Goal: Information Seeking & Learning: Learn about a topic

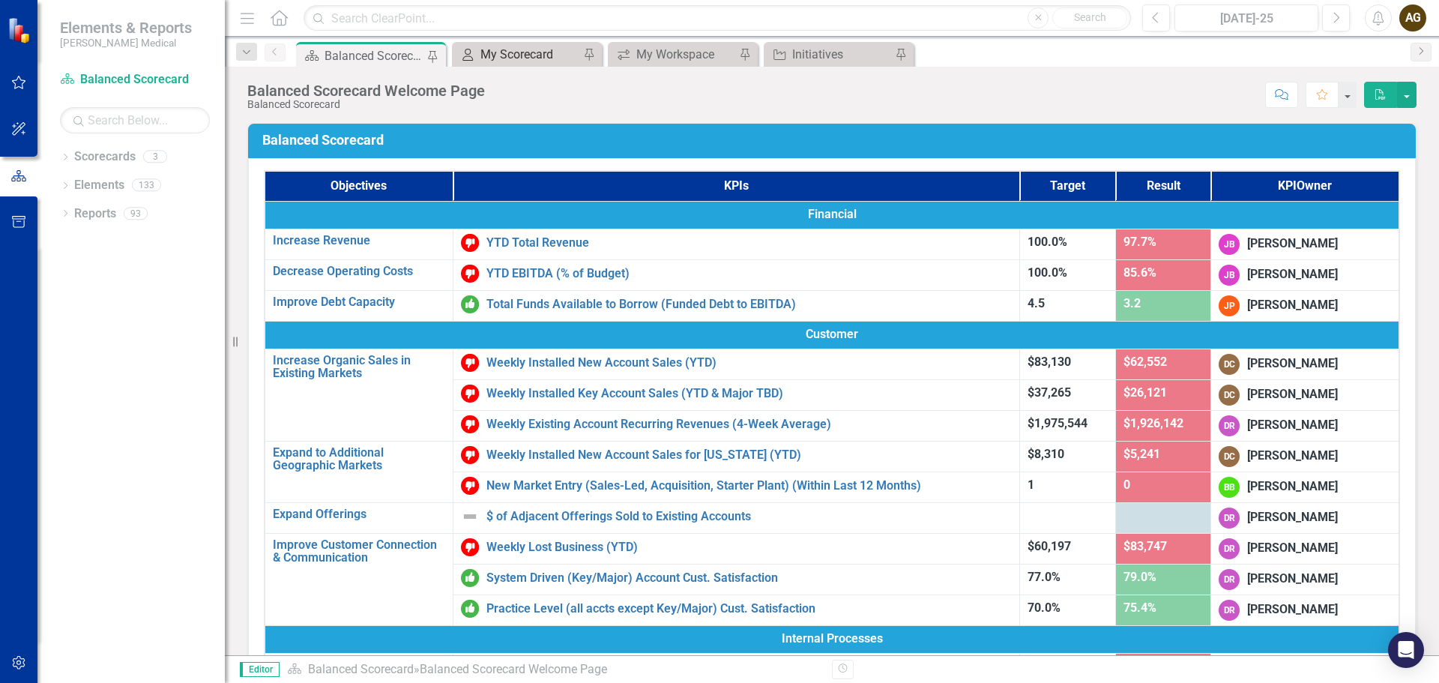
click at [510, 52] on div "My Scorecard" at bounding box center [529, 54] width 99 height 19
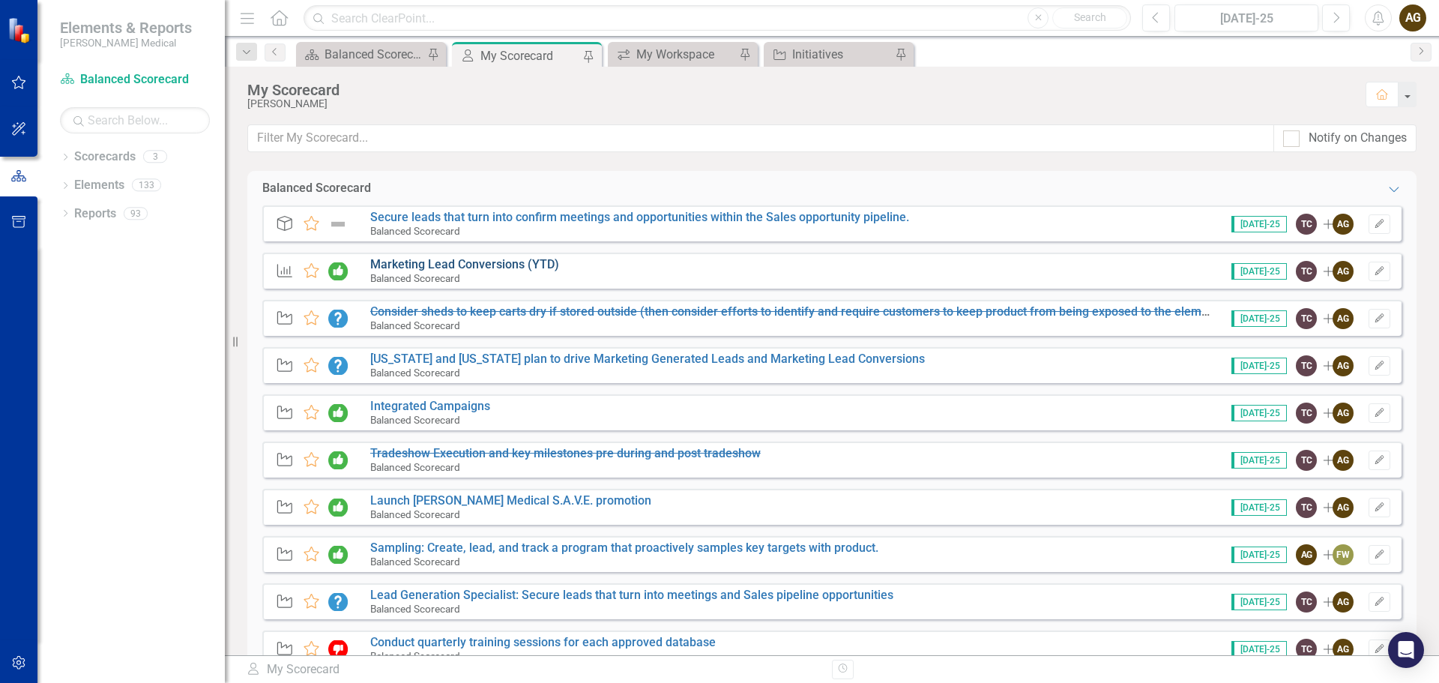
click at [488, 269] on link "Marketing Lead Conversions (YTD)" at bounding box center [464, 264] width 189 height 14
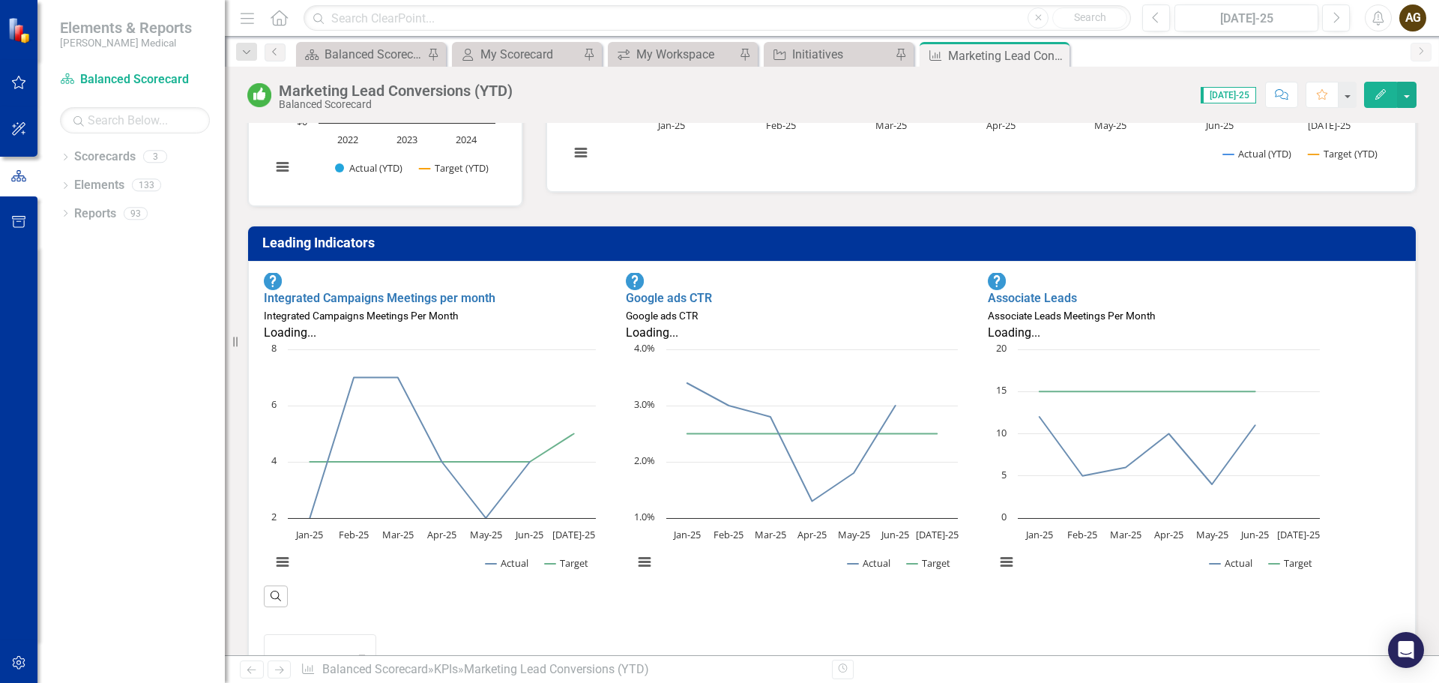
scroll to position [375, 0]
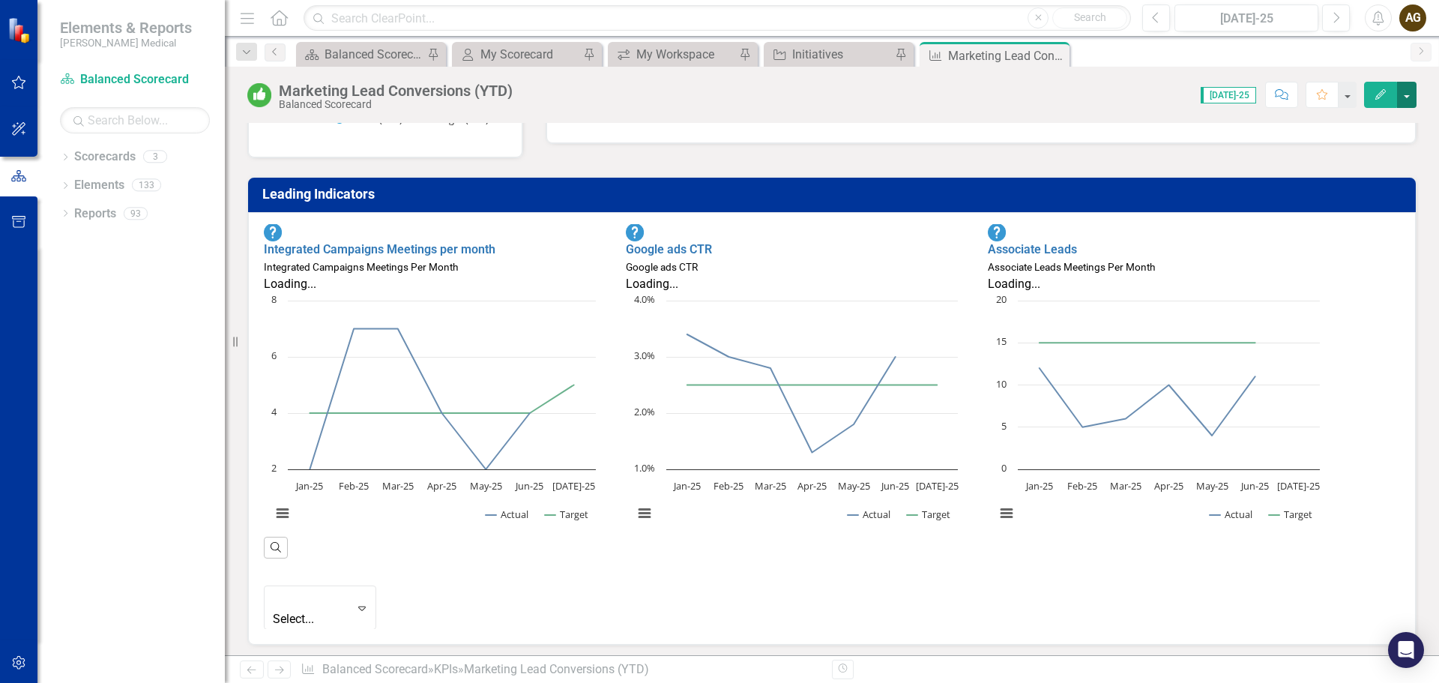
click at [1411, 100] on button "button" at bounding box center [1406, 95] width 19 height 26
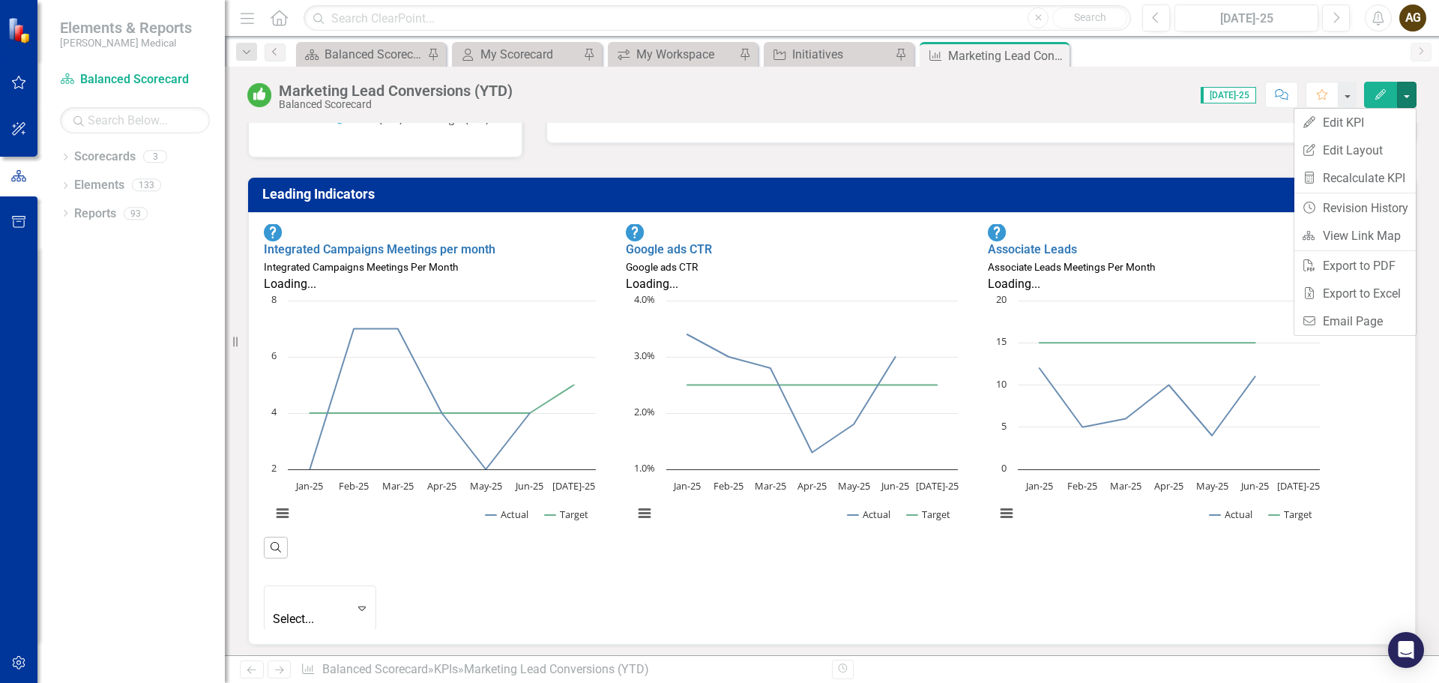
click at [1425, 103] on div "Marketing Lead Conversions (YTD) Balanced Scorecard Score: 0.00 [DATE]-25 Compl…" at bounding box center [832, 89] width 1214 height 45
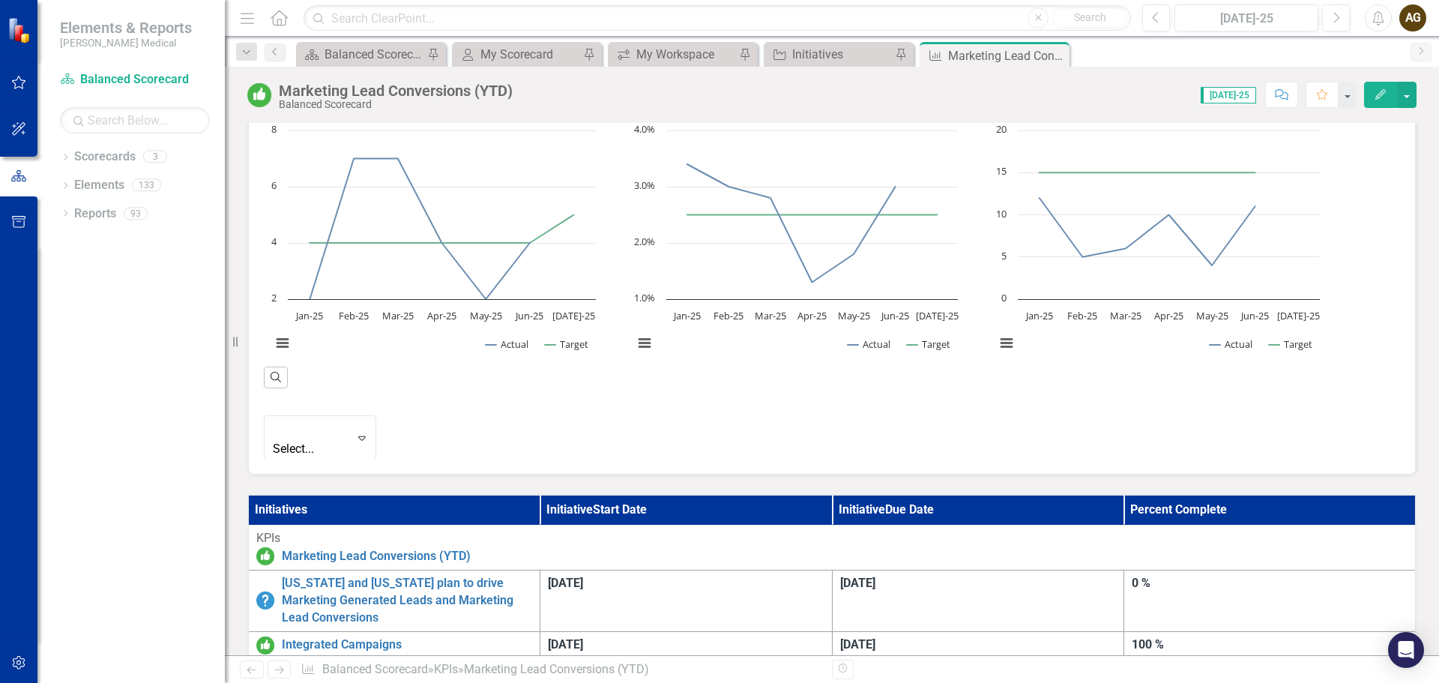
scroll to position [674, 0]
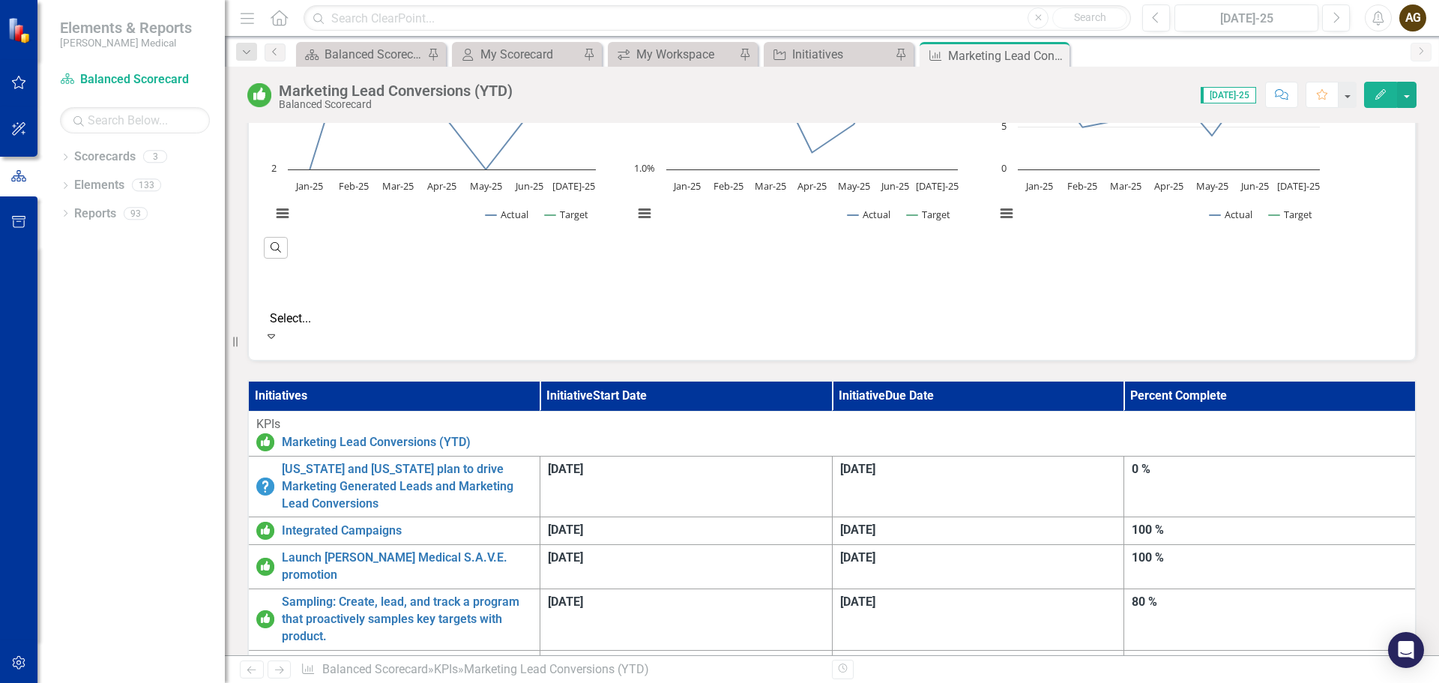
click at [279, 330] on icon "Expand" at bounding box center [271, 336] width 15 height 12
click at [889, 380] on table "Initiatives Initiative Start Date Initiative Due Date Percent Complete KPIs Mar…" at bounding box center [831, 546] width 1169 height 332
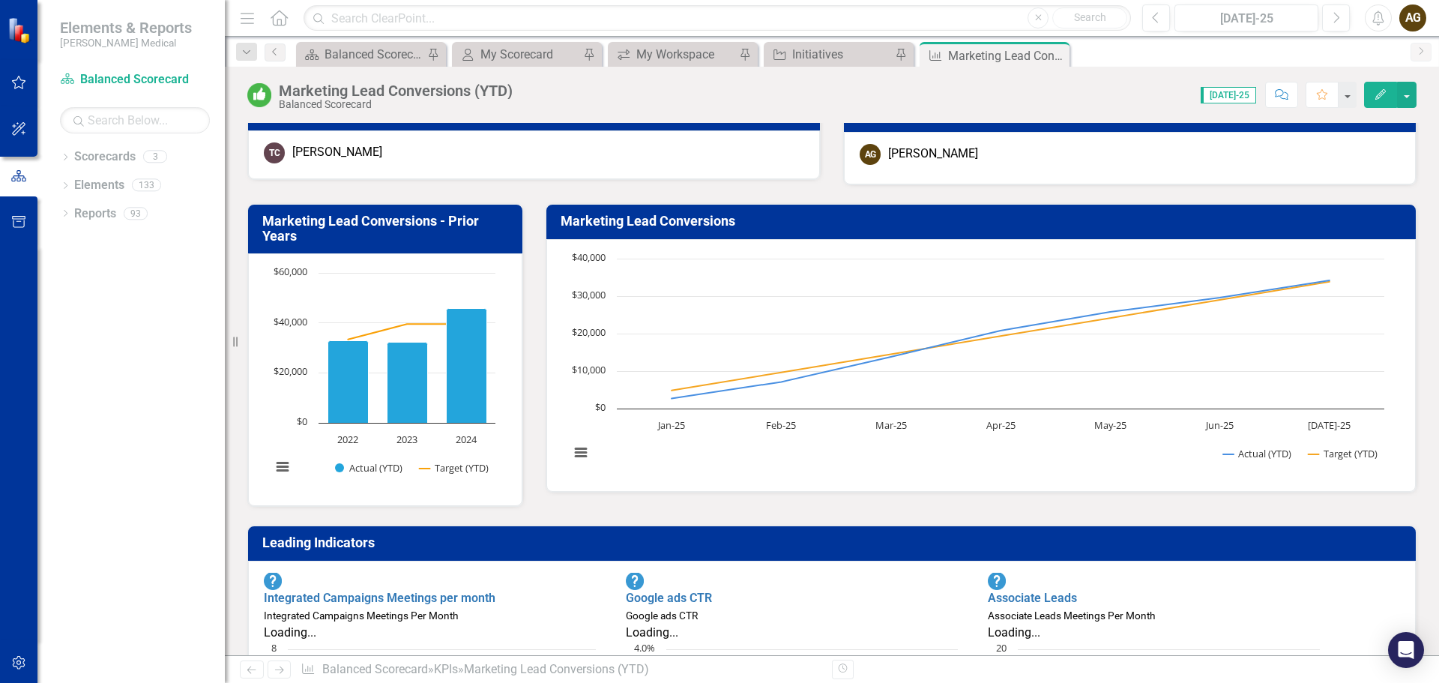
scroll to position [0, 0]
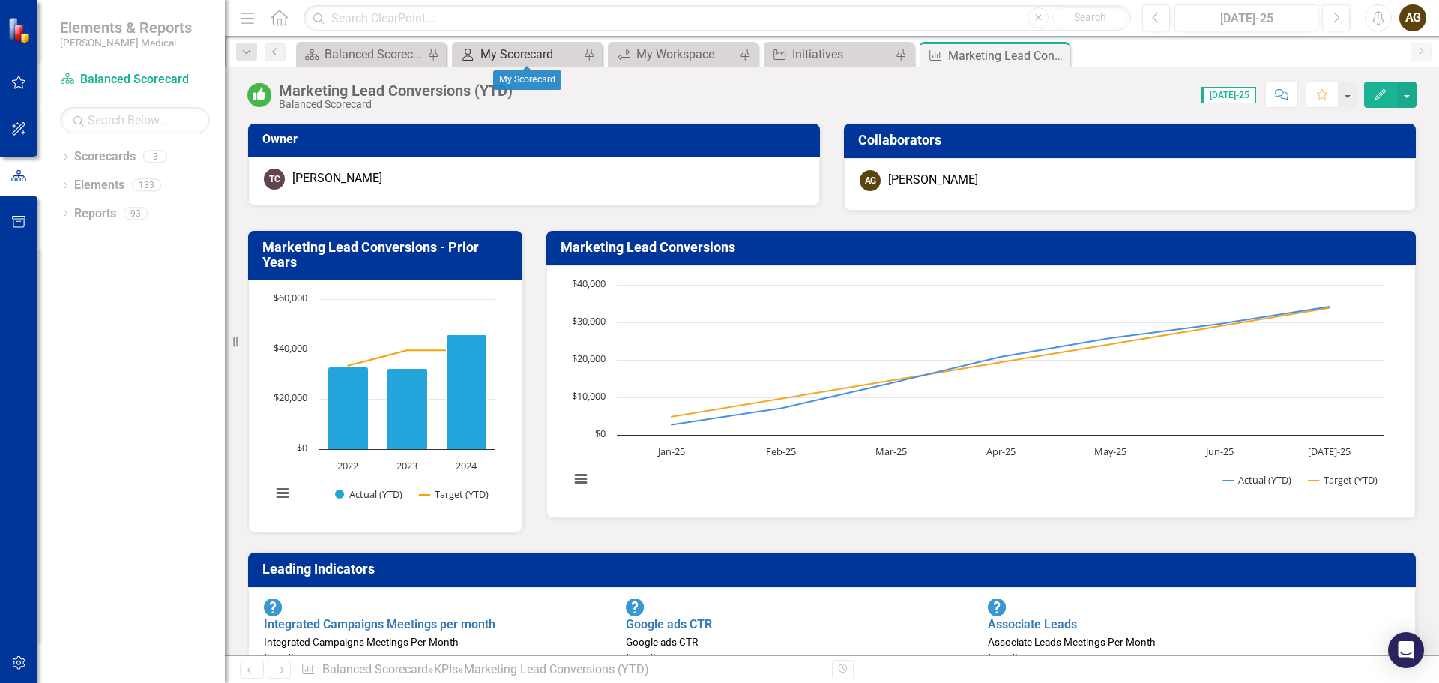
click at [527, 54] on div "My Scorecard" at bounding box center [529, 54] width 99 height 19
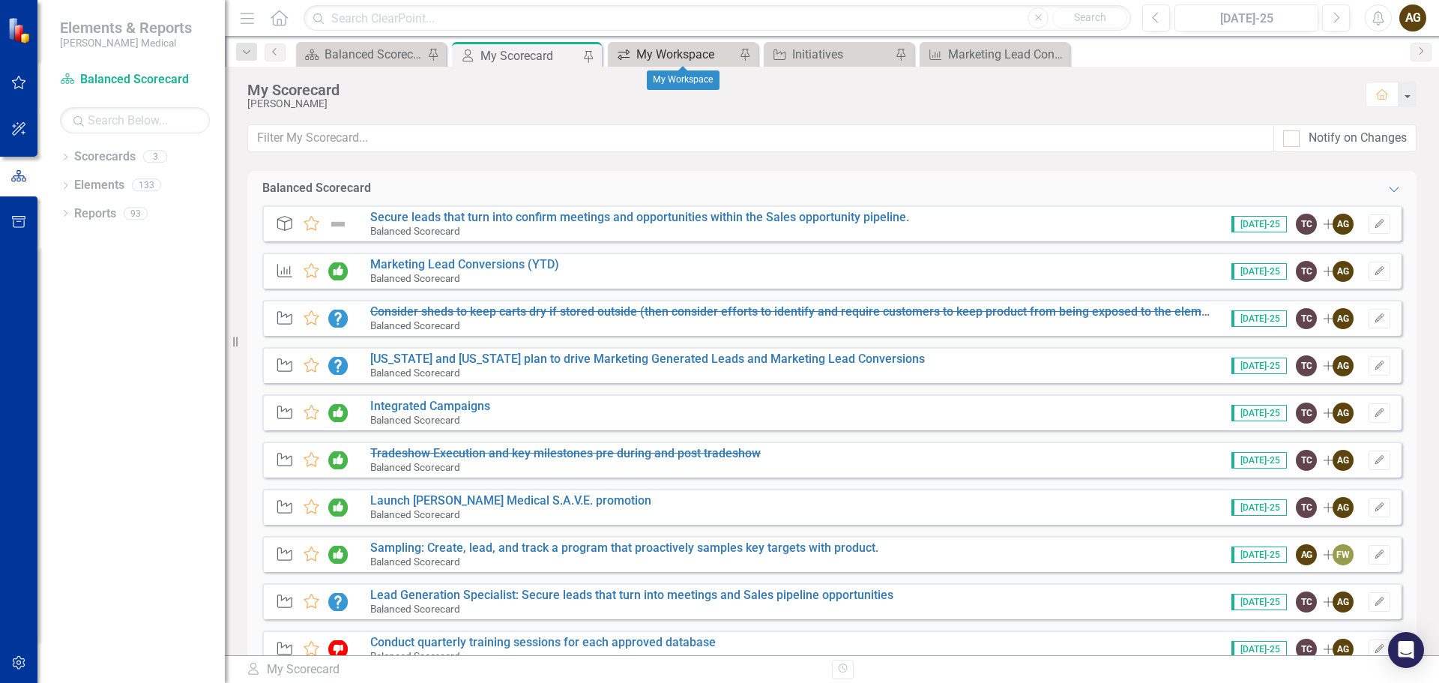
click at [659, 55] on div "My Workspace" at bounding box center [685, 54] width 99 height 19
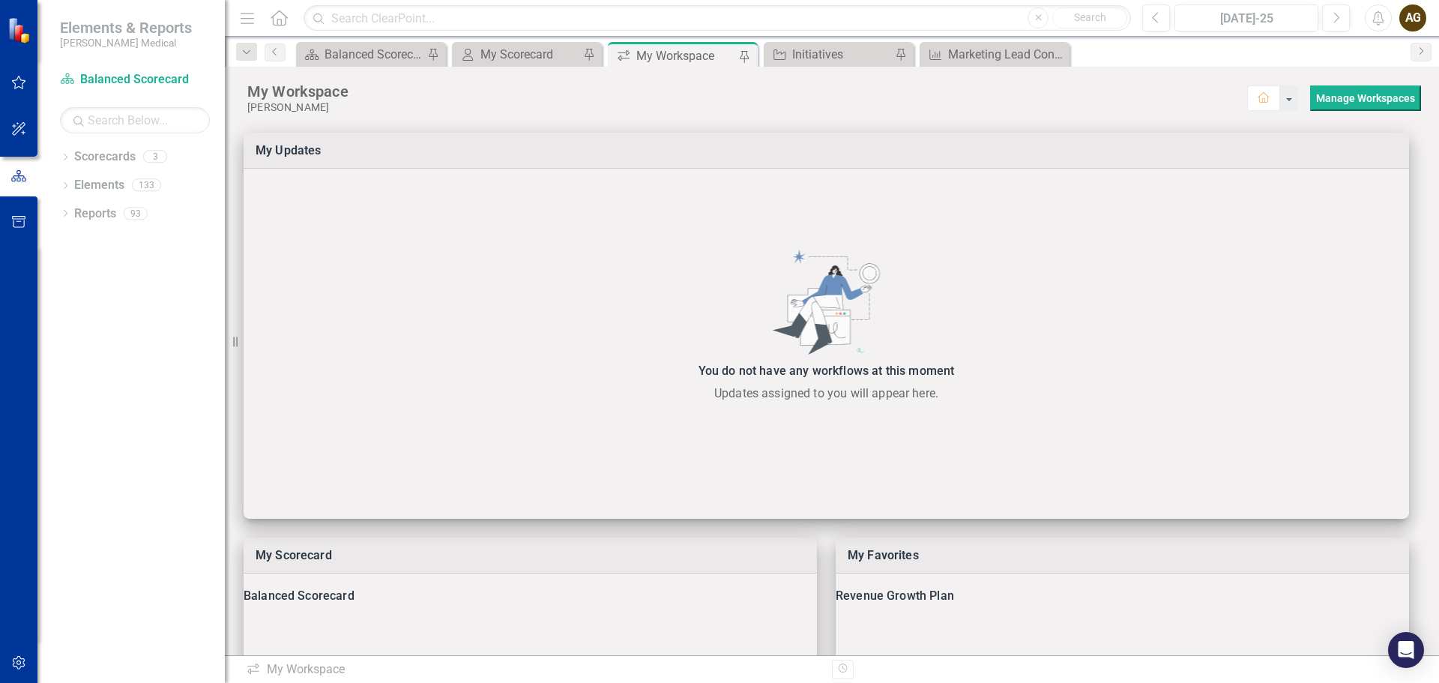
click at [679, 56] on div "My Workspace" at bounding box center [685, 55] width 99 height 19
drag, startPoint x: 666, startPoint y: 55, endPoint x: 637, endPoint y: 67, distance: 31.6
click at [641, 63] on div "My Workspace" at bounding box center [685, 55] width 99 height 19
click at [566, 94] on div "My Workspace" at bounding box center [747, 91] width 1000 height 19
click at [379, 62] on div "Balanced Scorecard Welcome Page" at bounding box center [373, 54] width 99 height 19
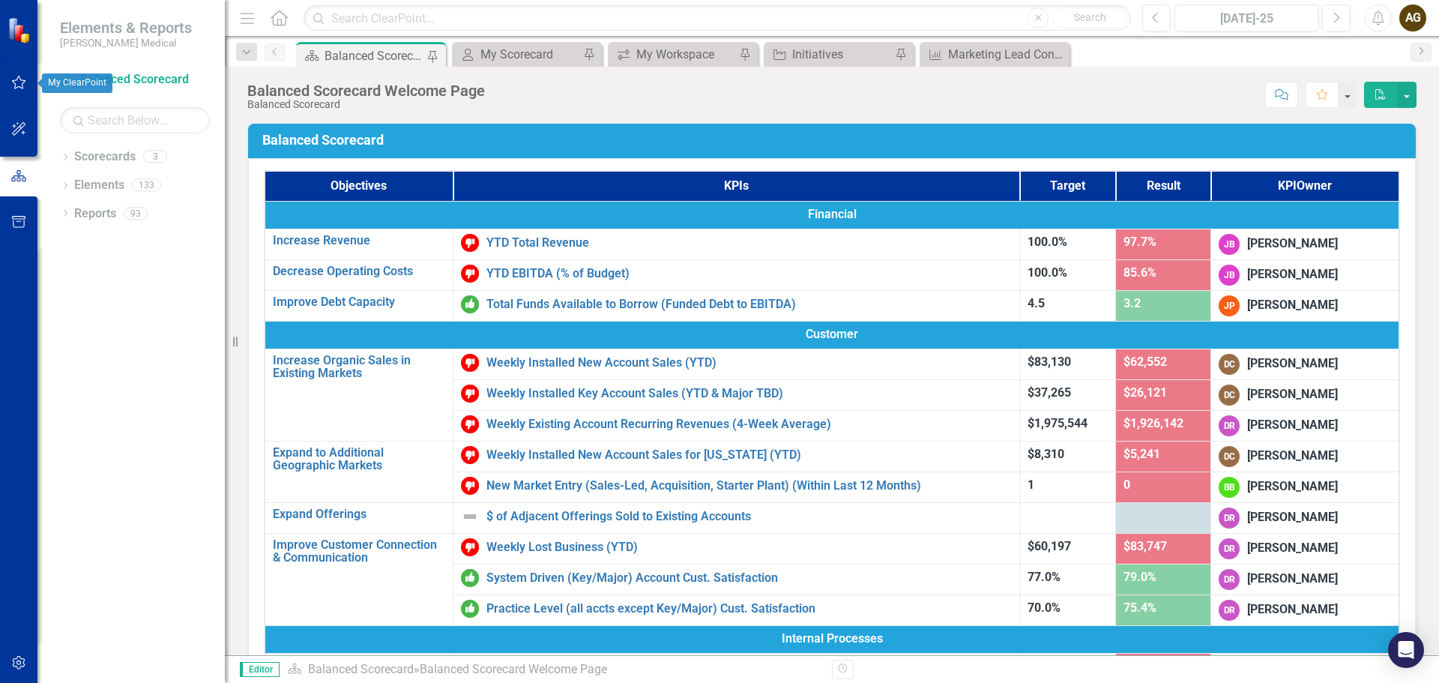
click at [15, 81] on icon "button" at bounding box center [19, 82] width 14 height 13
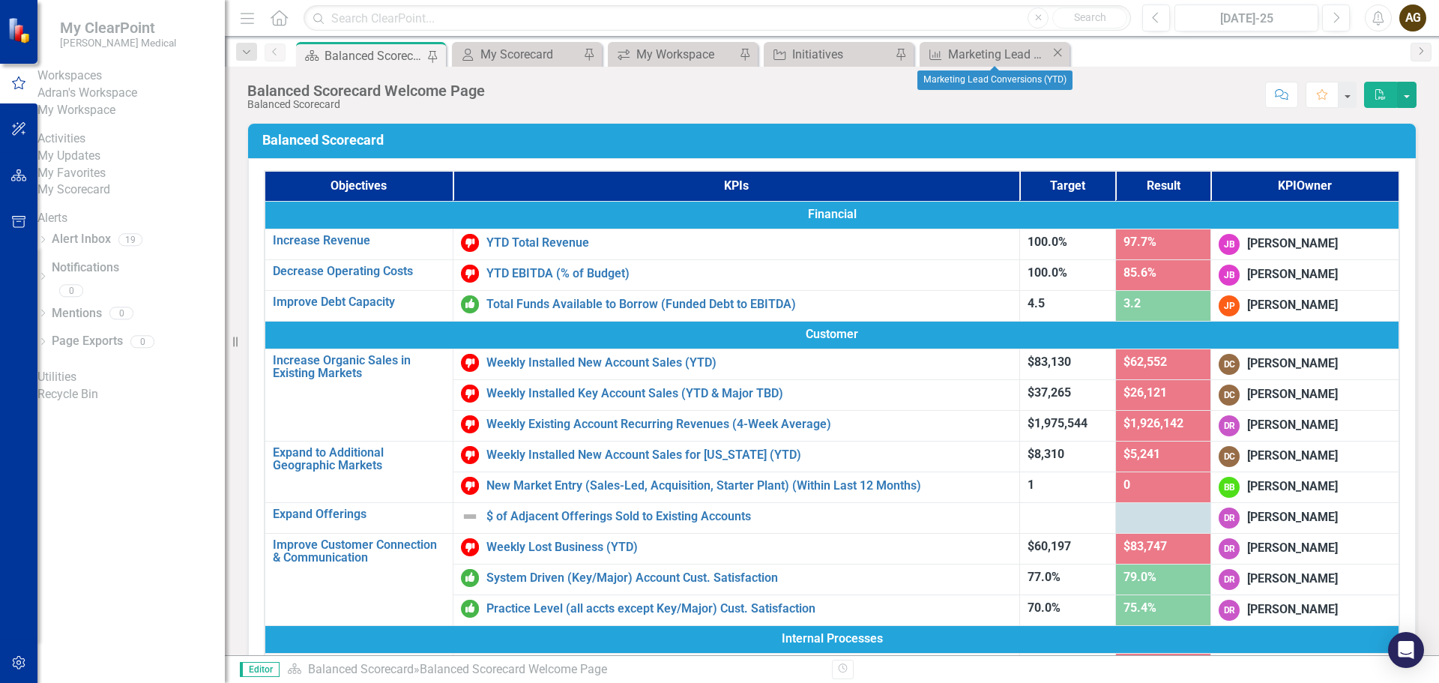
click at [1054, 50] on icon "Close" at bounding box center [1057, 52] width 15 height 12
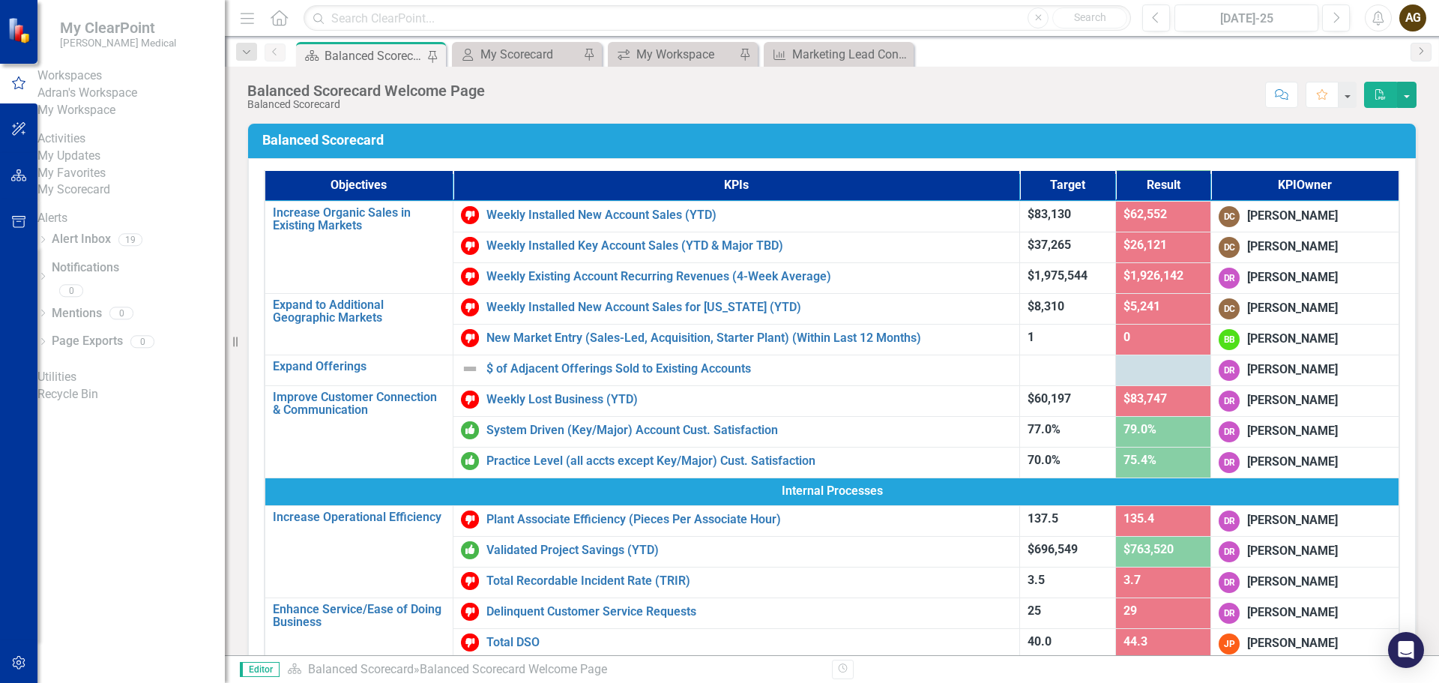
scroll to position [225, 0]
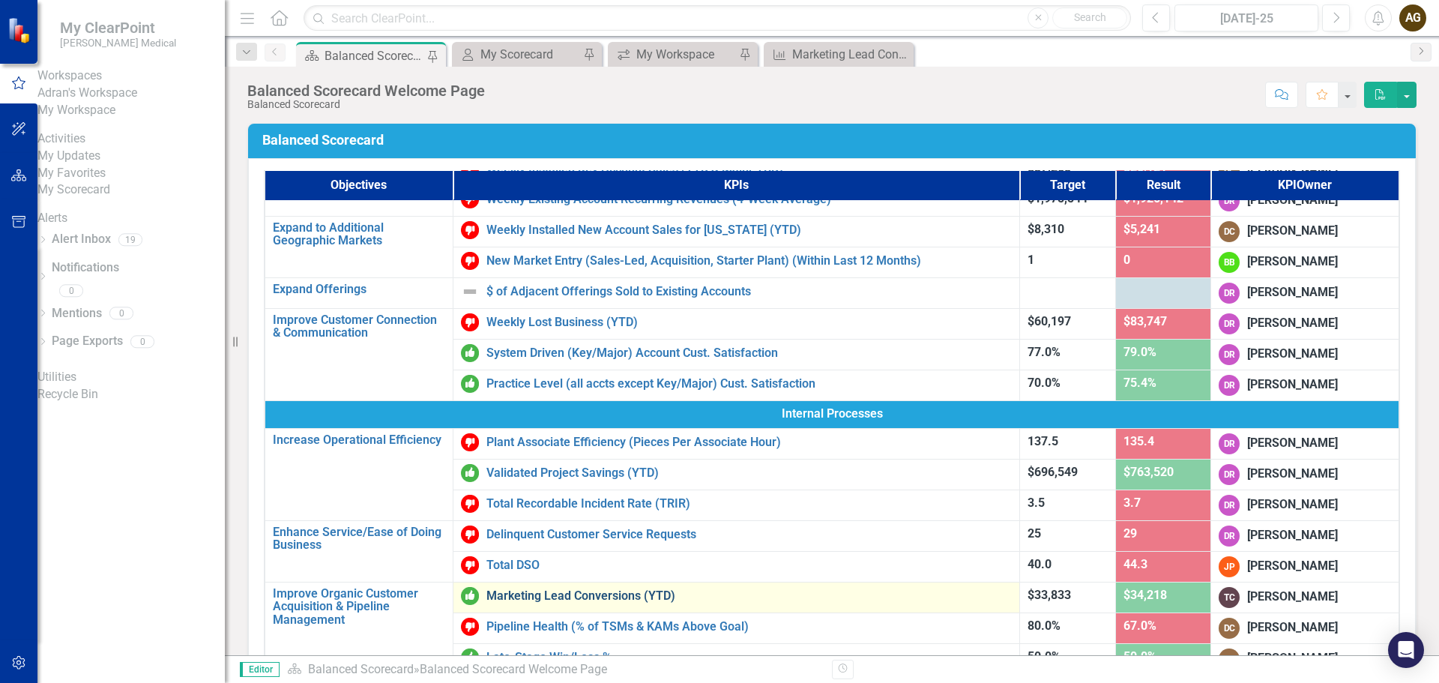
click at [587, 596] on link "Marketing Lead Conversions (YTD)" at bounding box center [748, 595] width 525 height 13
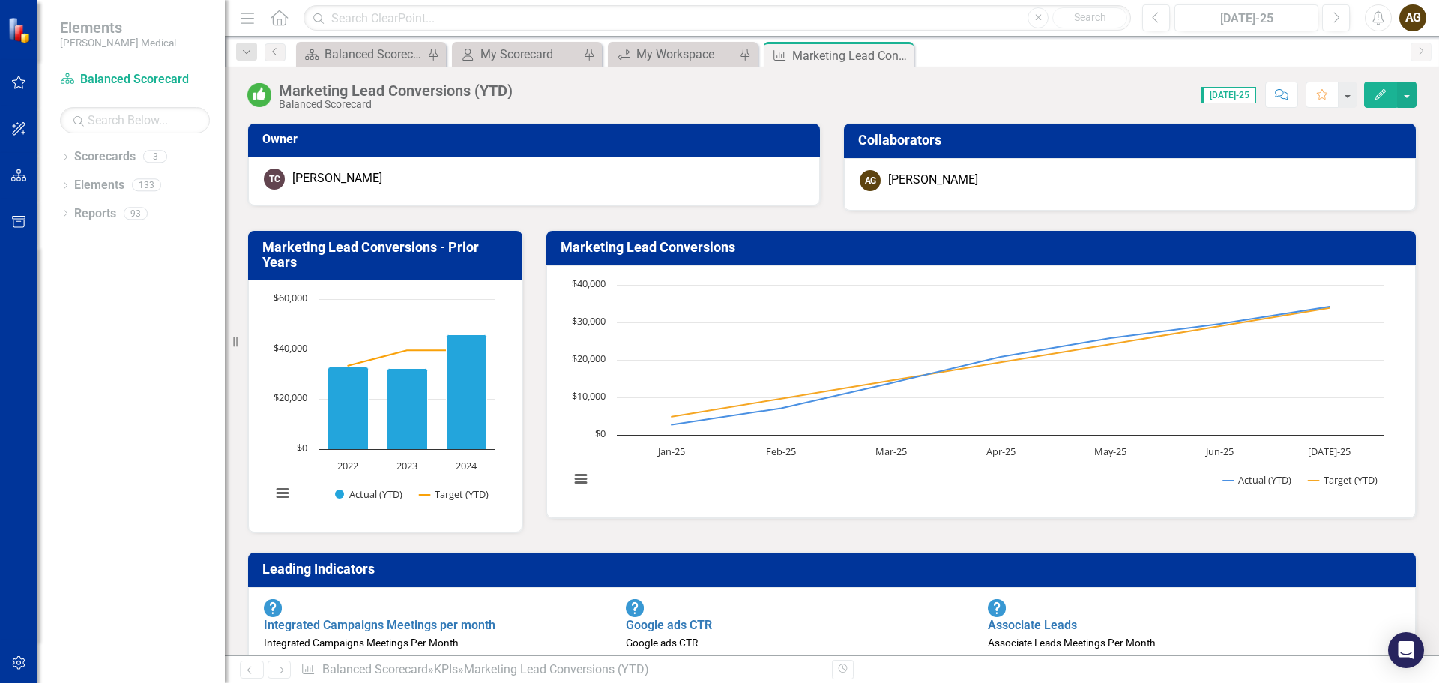
click at [1272, 101] on button "Comment" at bounding box center [1281, 95] width 33 height 26
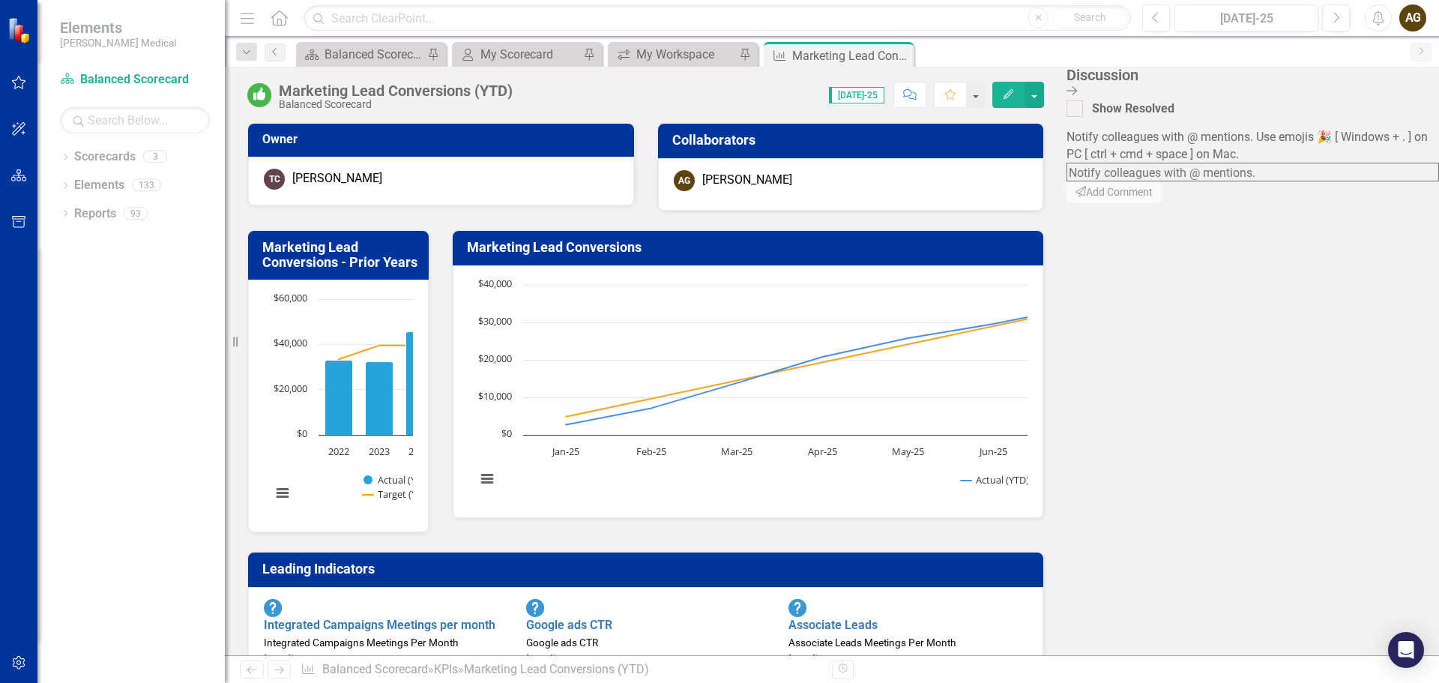
click at [1077, 86] on icon "Close Discussion Bar" at bounding box center [1071, 91] width 10 height 12
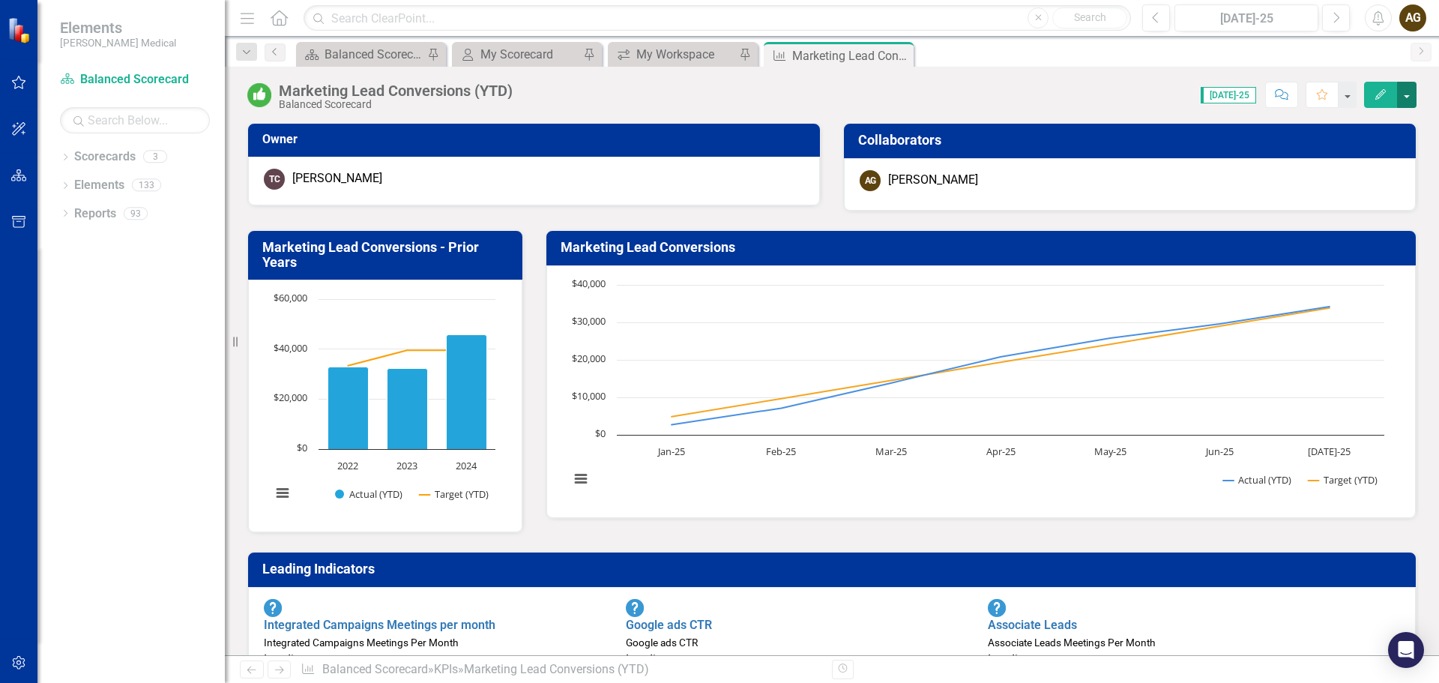
click at [1413, 89] on button "button" at bounding box center [1406, 95] width 19 height 26
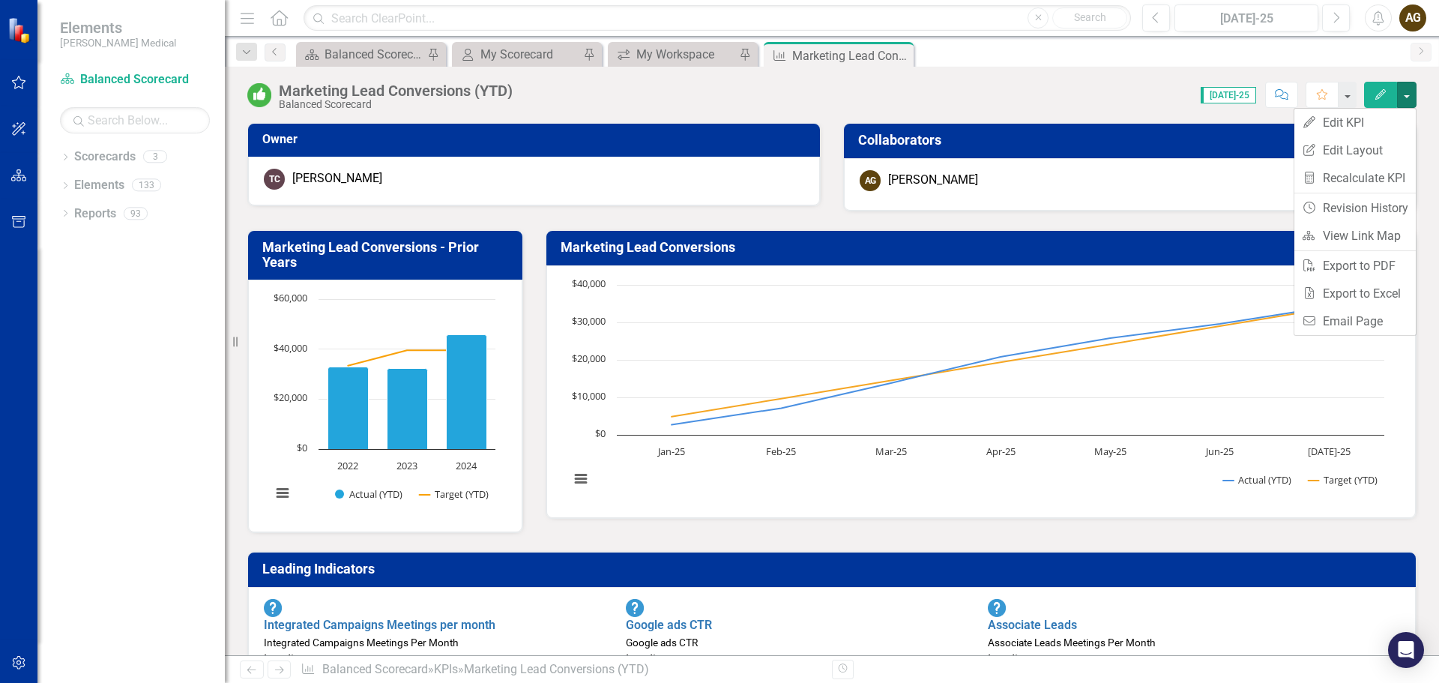
click at [954, 81] on div "Marketing Lead Conversions (YTD) Balanced Scorecard Score: 0.00 [DATE]-25 Compl…" at bounding box center [832, 89] width 1214 height 45
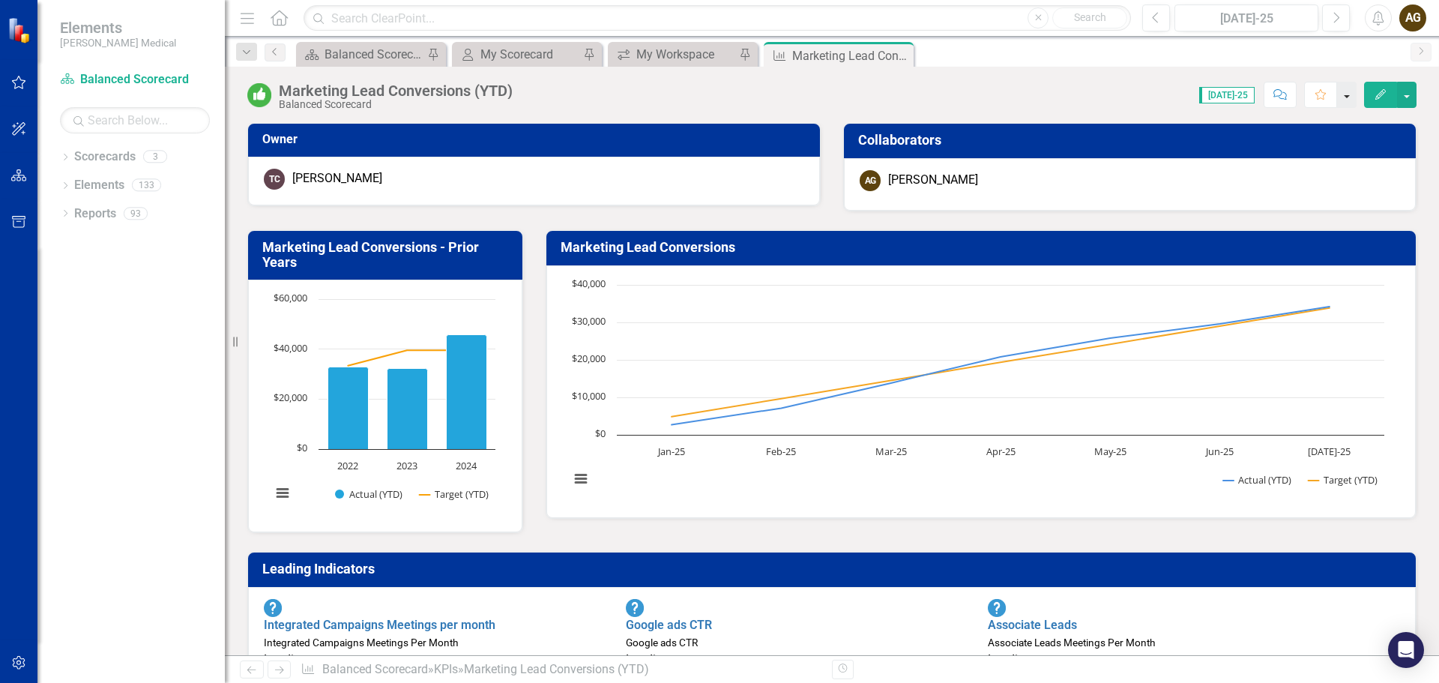
click at [1345, 97] on button "button" at bounding box center [1346, 95] width 19 height 26
click at [1073, 79] on div "Marketing Lead Conversions (YTD) Balanced Scorecard Score: 0.00 [DATE]-25 Compl…" at bounding box center [832, 89] width 1214 height 45
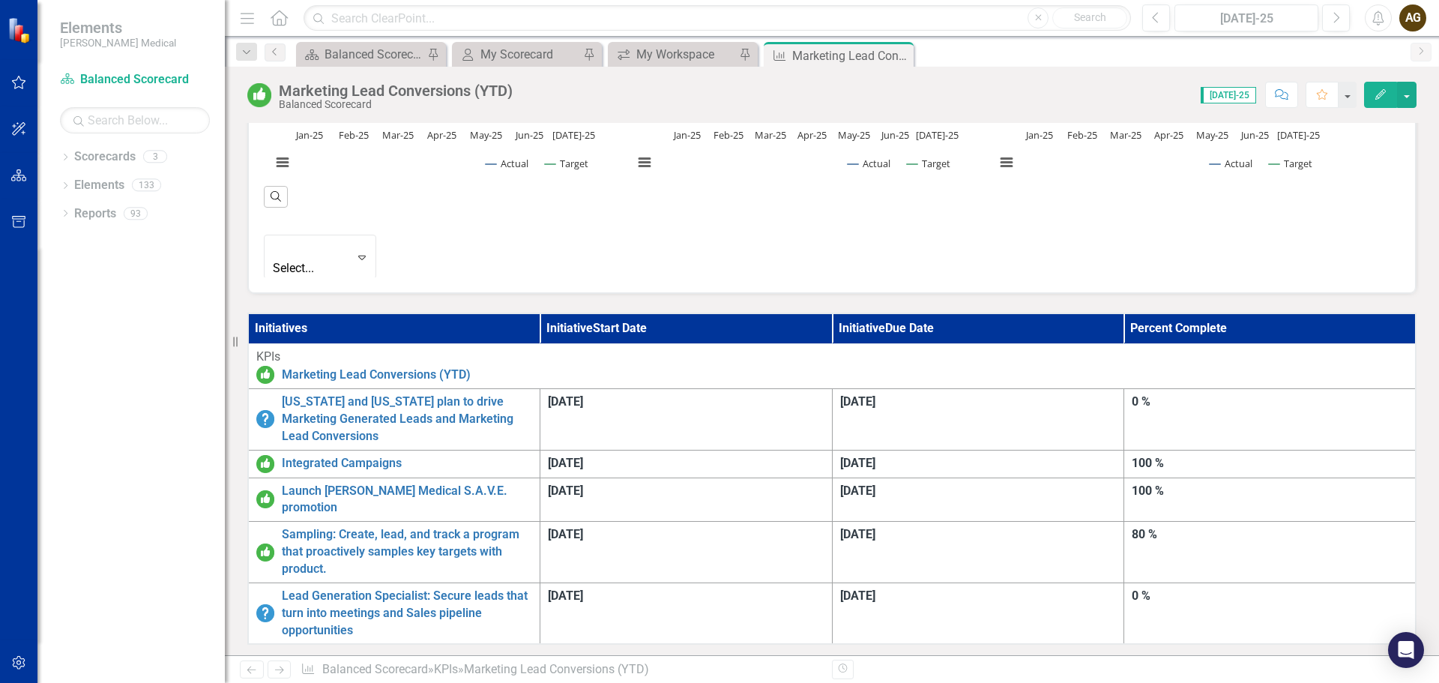
scroll to position [749, 0]
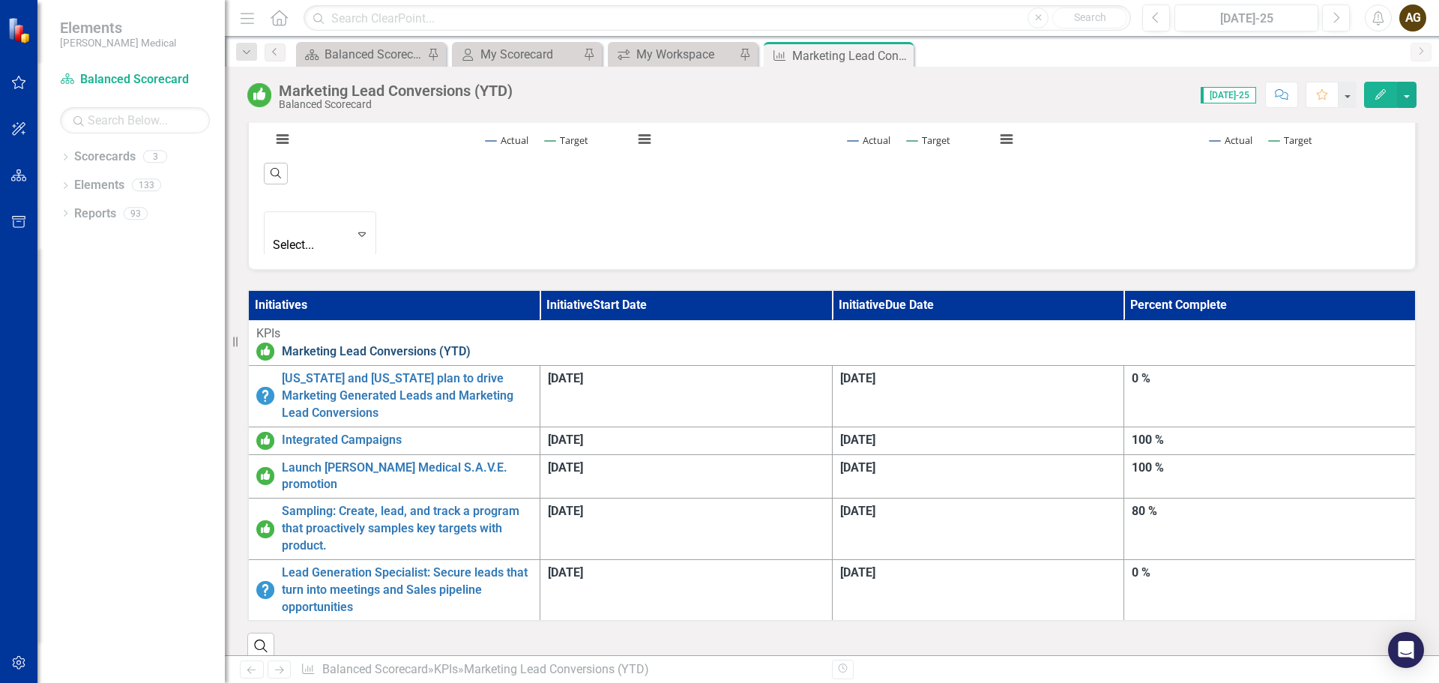
click at [377, 343] on link "Marketing Lead Conversions (YTD)" at bounding box center [845, 351] width 1126 height 17
click at [323, 343] on link "Marketing Lead Conversions (YTD)" at bounding box center [845, 351] width 1126 height 17
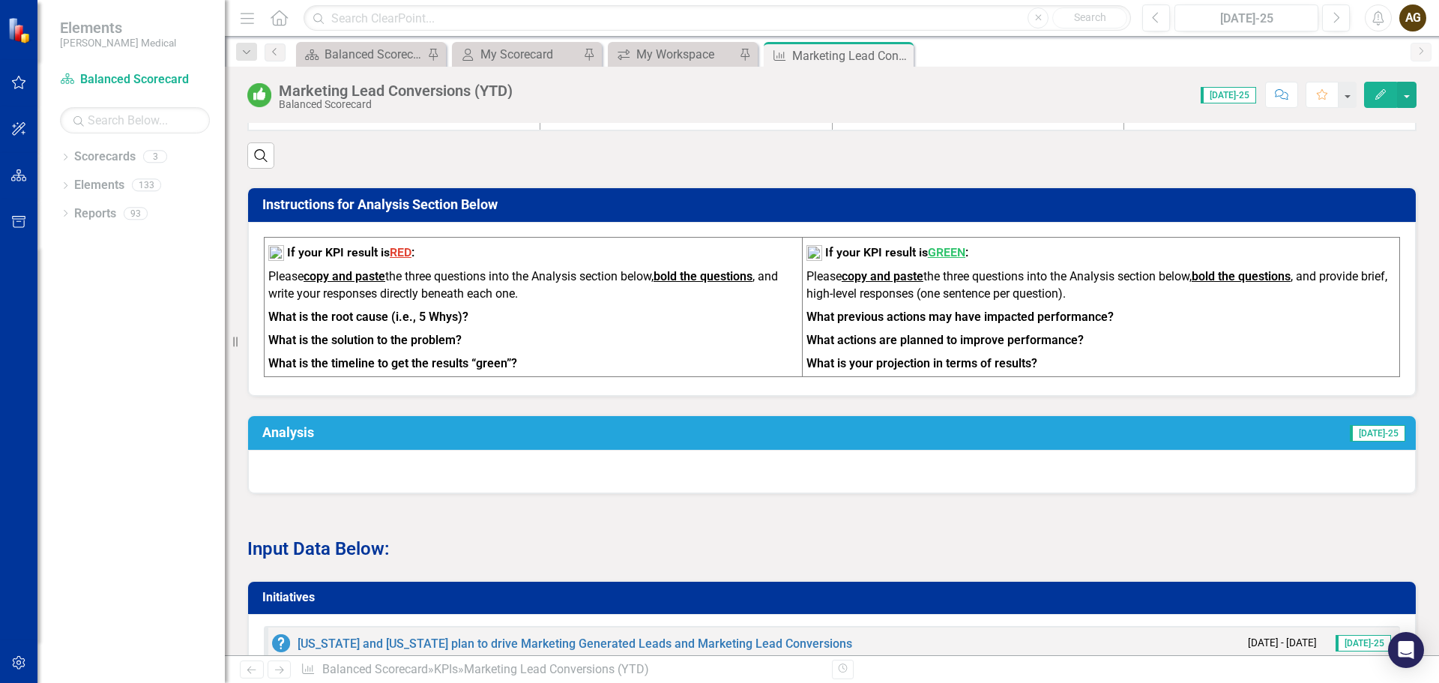
scroll to position [1274, 0]
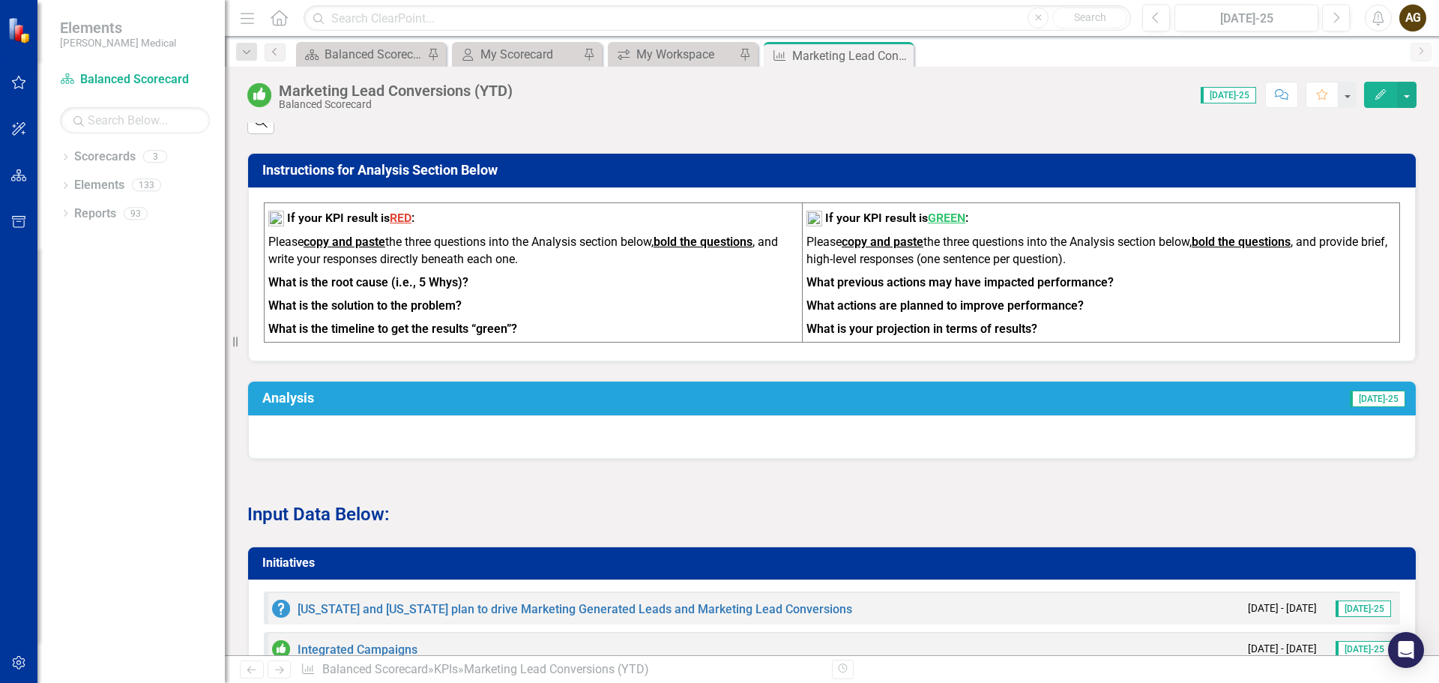
click at [294, 390] on h3 "Analysis" at bounding box center [534, 397] width 545 height 15
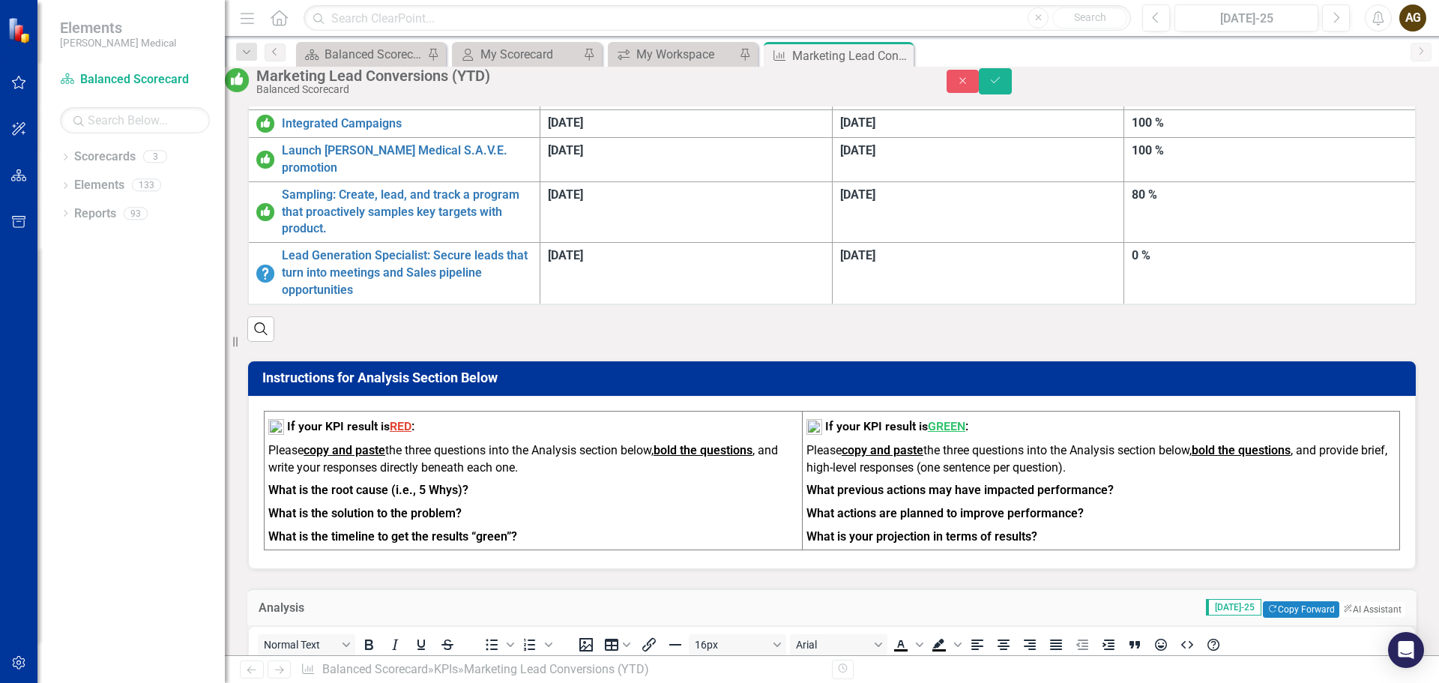
scroll to position [1049, 0]
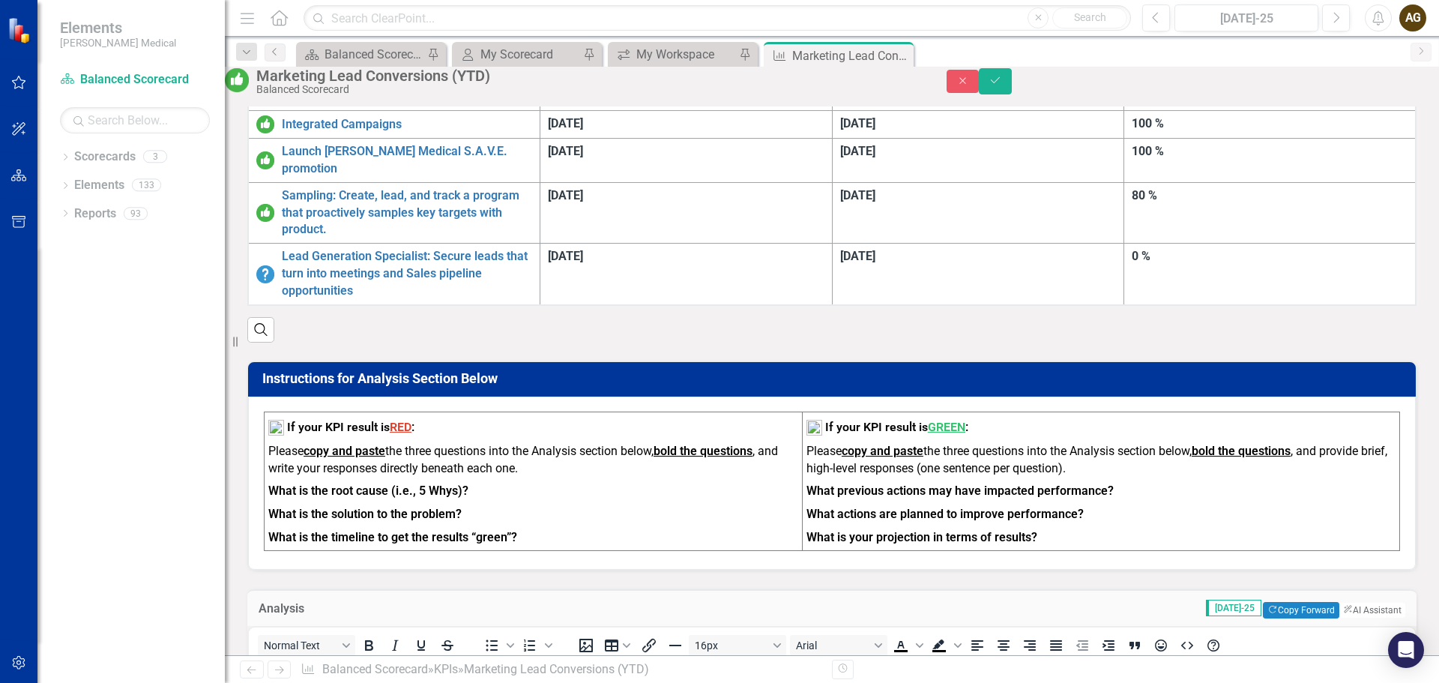
click at [970, 85] on icon "Close" at bounding box center [962, 81] width 13 height 10
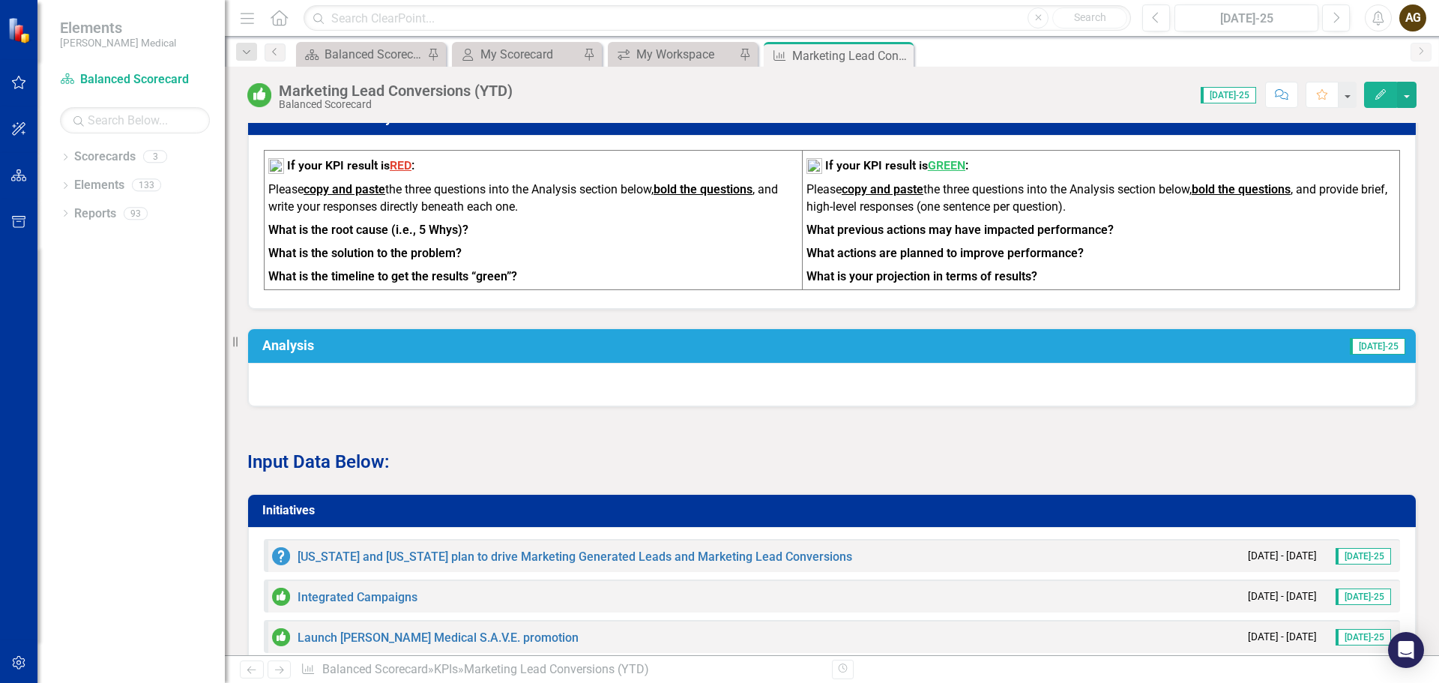
scroll to position [1349, 0]
